Goal: Task Accomplishment & Management: Complete application form

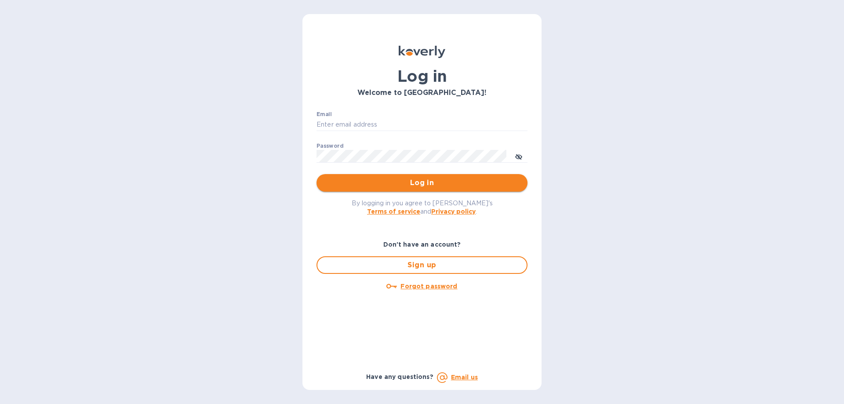
type input "ch@supremelightingny.com"
click at [424, 178] on span "Log in" at bounding box center [422, 183] width 197 height 11
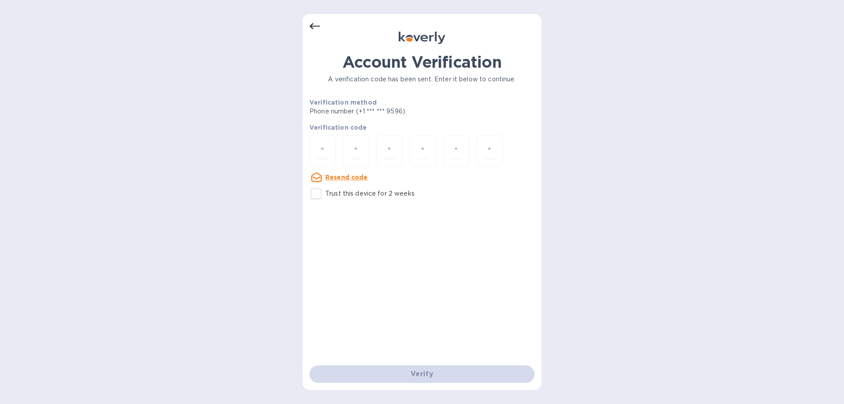
click at [321, 194] on input "Trust this device for 2 weeks" at bounding box center [316, 194] width 18 height 18
checkbox input "true"
click at [318, 153] on input "number" at bounding box center [322, 151] width 11 height 16
type input "8"
type input "3"
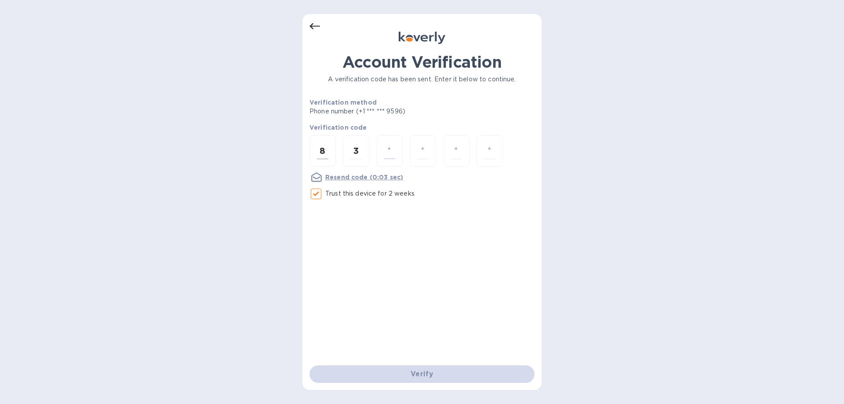
type input "3"
type input "9"
type input "5"
type input "6"
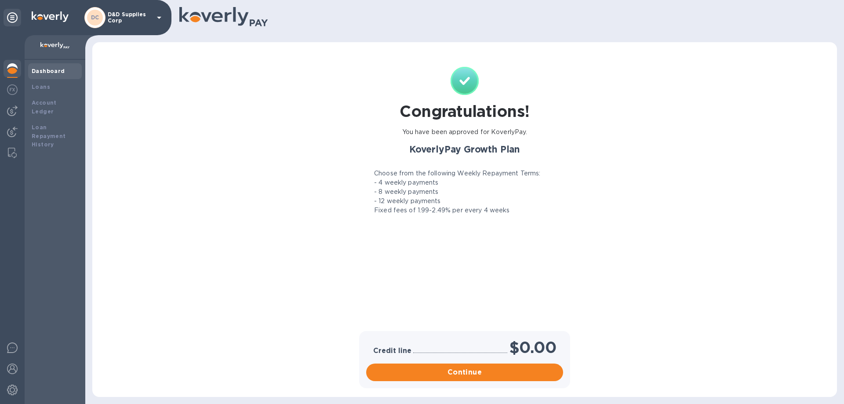
click at [131, 17] on p "D&D Supplies Corp" at bounding box center [130, 17] width 44 height 12
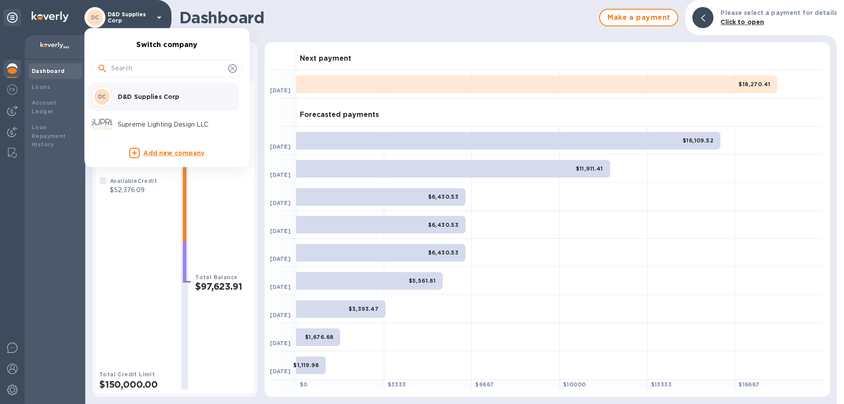
click at [139, 124] on p "Supreme Lighting Design LLC" at bounding box center [173, 124] width 111 height 9
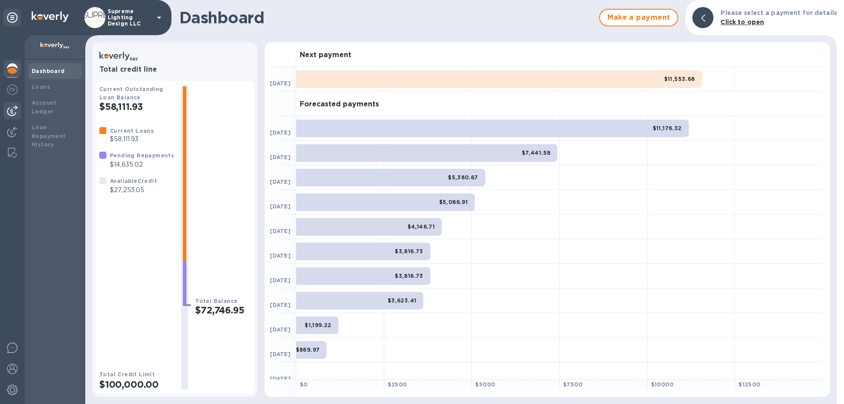
click at [13, 111] on img at bounding box center [12, 111] width 11 height 11
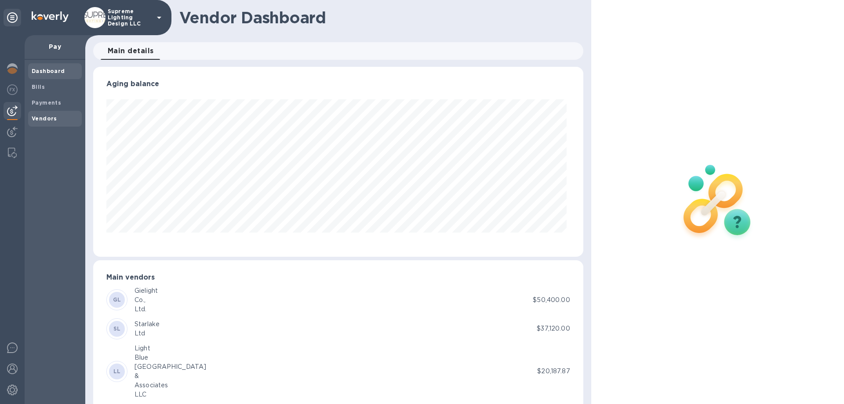
scroll to position [190, 486]
click at [55, 121] on span "Vendors" at bounding box center [55, 118] width 47 height 9
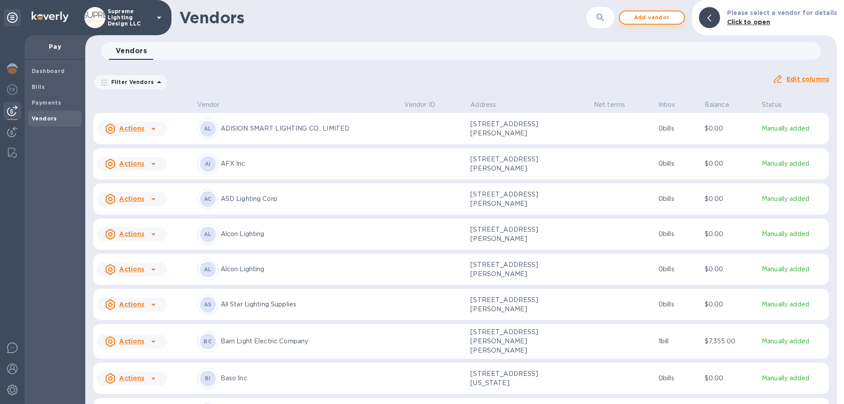
click at [665, 18] on span "Add vendor" at bounding box center [652, 17] width 50 height 11
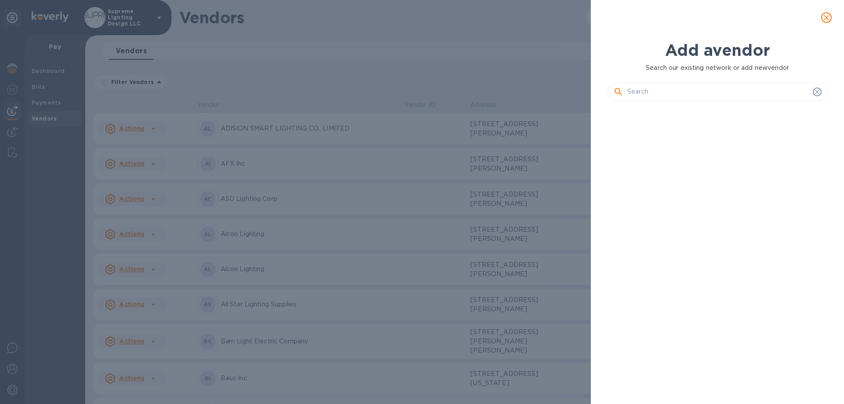
scroll to position [267, 223]
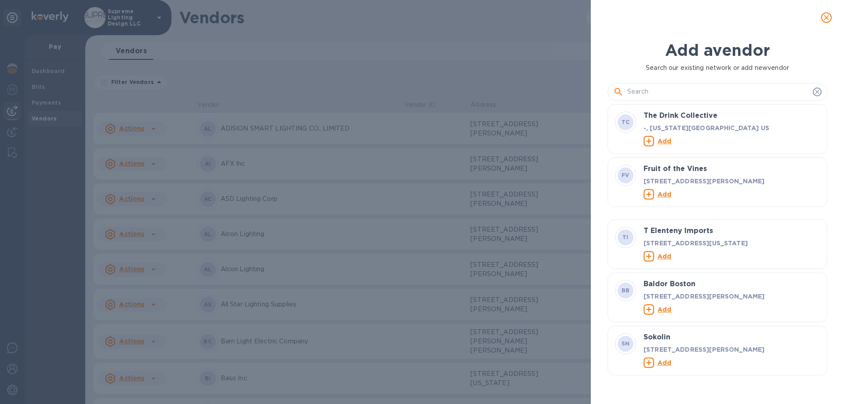
click at [672, 91] on input "text" at bounding box center [719, 91] width 182 height 13
paste input "[PERSON_NAME]"
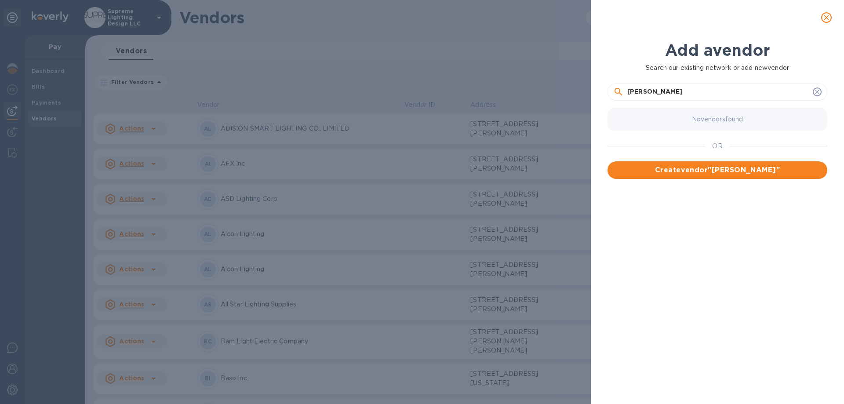
scroll to position [0, 0]
drag, startPoint x: 770, startPoint y: 91, endPoint x: 467, endPoint y: 92, distance: 302.6
click at [467, 92] on div "Add a vendor Search our existing network or add new vendor [PERSON_NAME] No ven…" at bounding box center [422, 202] width 844 height 404
click at [658, 88] on input "[PERSON_NAME]" at bounding box center [719, 91] width 182 height 13
drag, startPoint x: 653, startPoint y: 93, endPoint x: 775, endPoint y: 89, distance: 122.3
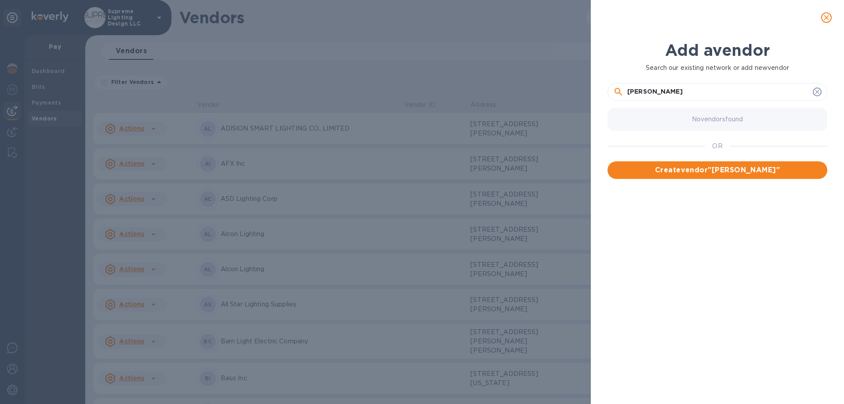
click at [775, 89] on input "[PERSON_NAME]" at bounding box center [719, 91] width 182 height 13
type input "[PERSON_NAME]"
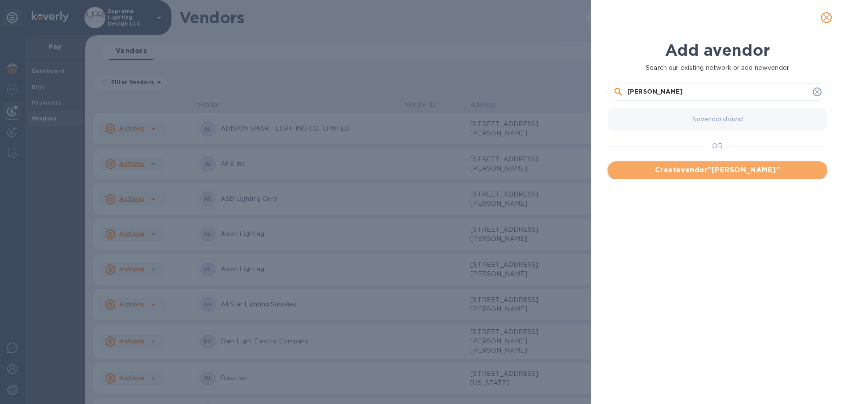
click at [691, 173] on span "Create vendor " [PERSON_NAME] "" at bounding box center [718, 170] width 206 height 11
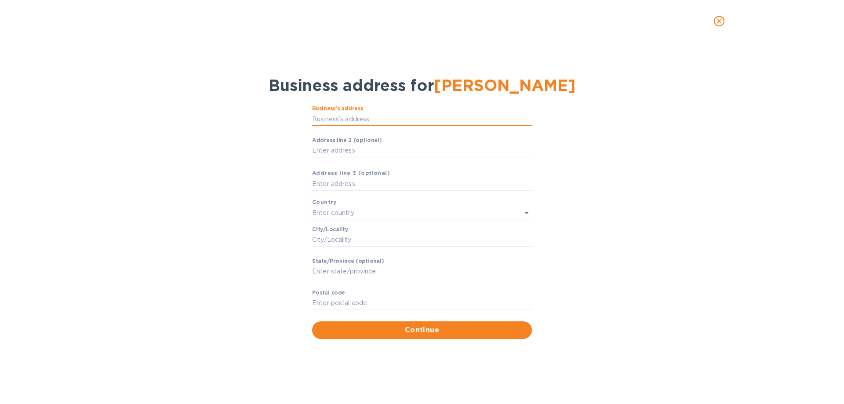
click at [341, 122] on input "Business’s аddress" at bounding box center [422, 119] width 220 height 13
type input "[STREET_ADDRESS]"
type input "[GEOGRAPHIC_DATA]"
type input "NY"
type input "10302"
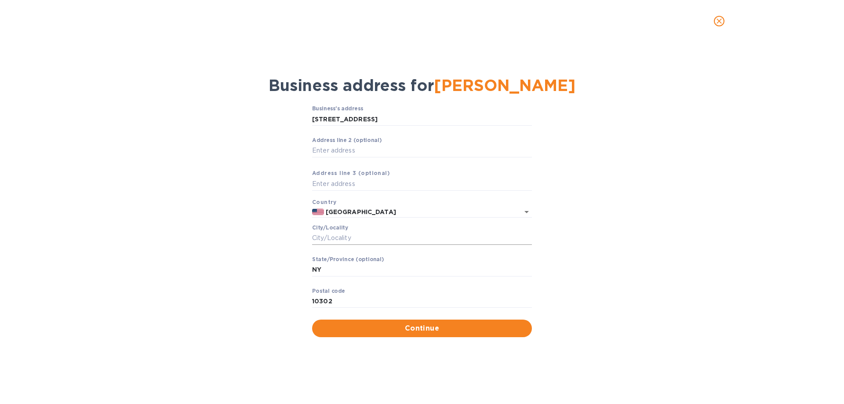
click at [357, 240] on input "Сity/Locаlity" at bounding box center [422, 238] width 220 height 13
type input "[GEOGRAPHIC_DATA]"
click at [408, 330] on span "Continue" at bounding box center [422, 328] width 206 height 11
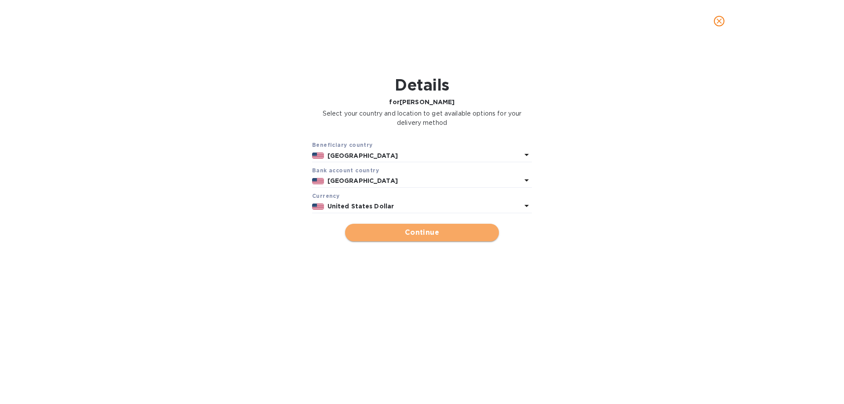
click at [398, 235] on span "Continue" at bounding box center [422, 232] width 140 height 11
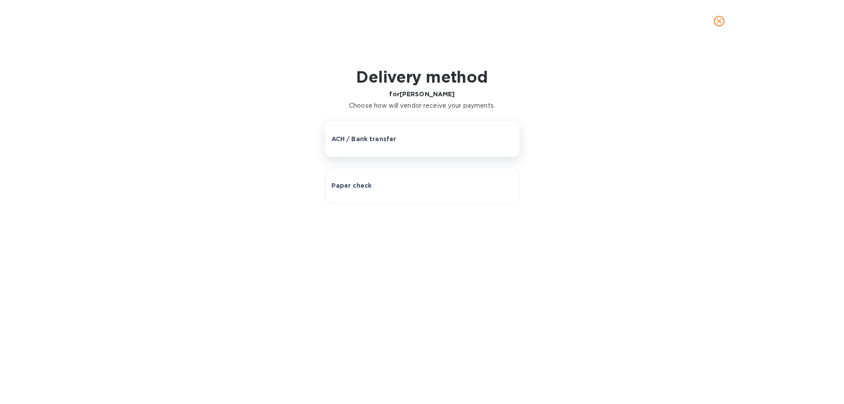
click at [376, 138] on p "ACH / Bank transfer" at bounding box center [364, 139] width 65 height 9
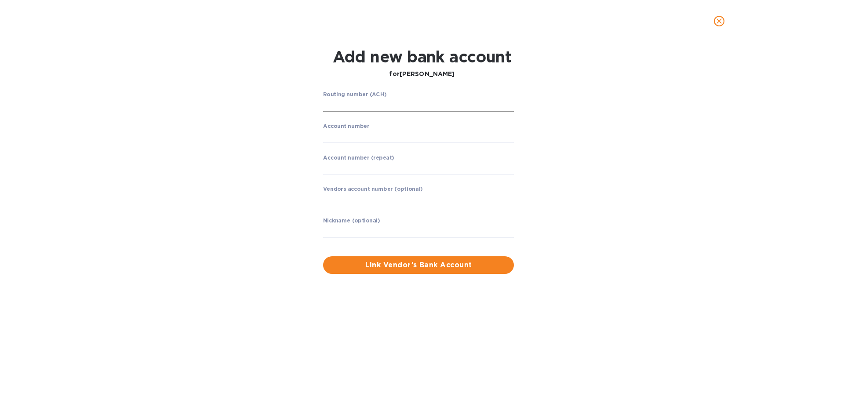
click at [356, 102] on input "string" at bounding box center [418, 105] width 191 height 13
type input "021000322"
click at [338, 140] on input "string" at bounding box center [418, 136] width 191 height 13
type input "483056071529"
drag, startPoint x: 359, startPoint y: 172, endPoint x: 346, endPoint y: 164, distance: 15.5
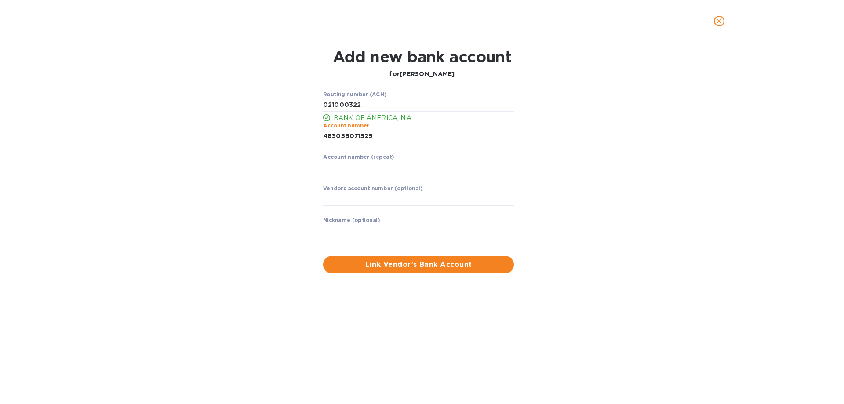
click at [359, 172] on input "string" at bounding box center [418, 167] width 191 height 13
type input "483056071529"
click at [374, 260] on span "Link Vendor’s Bank Account" at bounding box center [418, 264] width 177 height 11
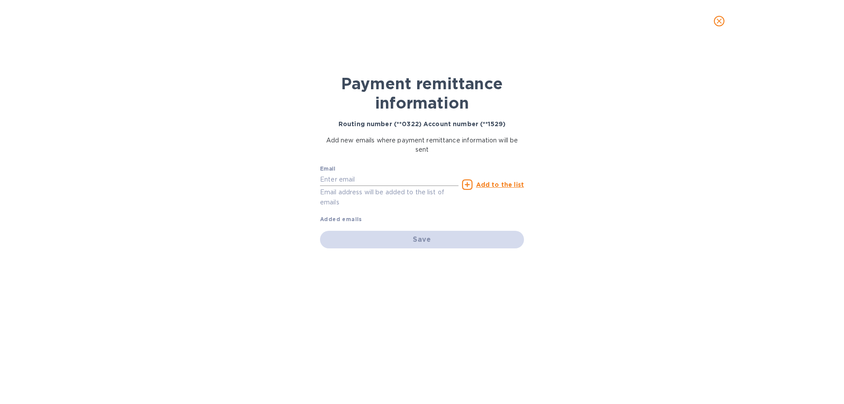
drag, startPoint x: 372, startPoint y: 178, endPoint x: 347, endPoint y: 181, distance: 25.3
click at [372, 178] on input "text" at bounding box center [389, 179] width 139 height 13
type input "[EMAIL_ADDRESS][DOMAIN_NAME]"
click at [493, 186] on u "Add to the list" at bounding box center [500, 184] width 48 height 7
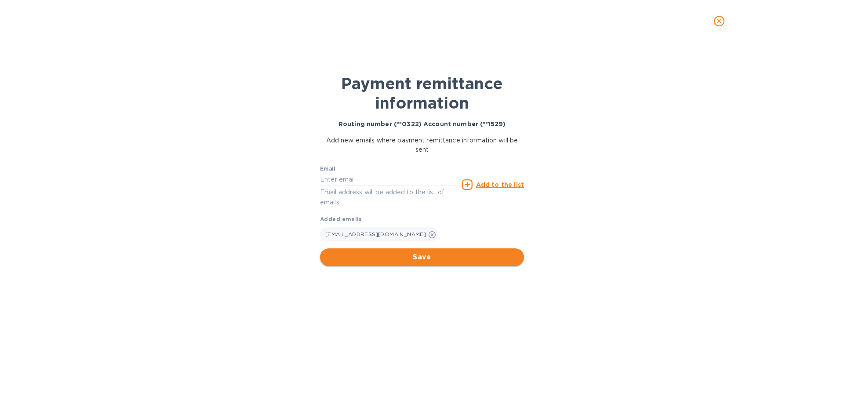
click at [427, 253] on span "Save" at bounding box center [422, 257] width 190 height 11
